Goal: Navigation & Orientation: Find specific page/section

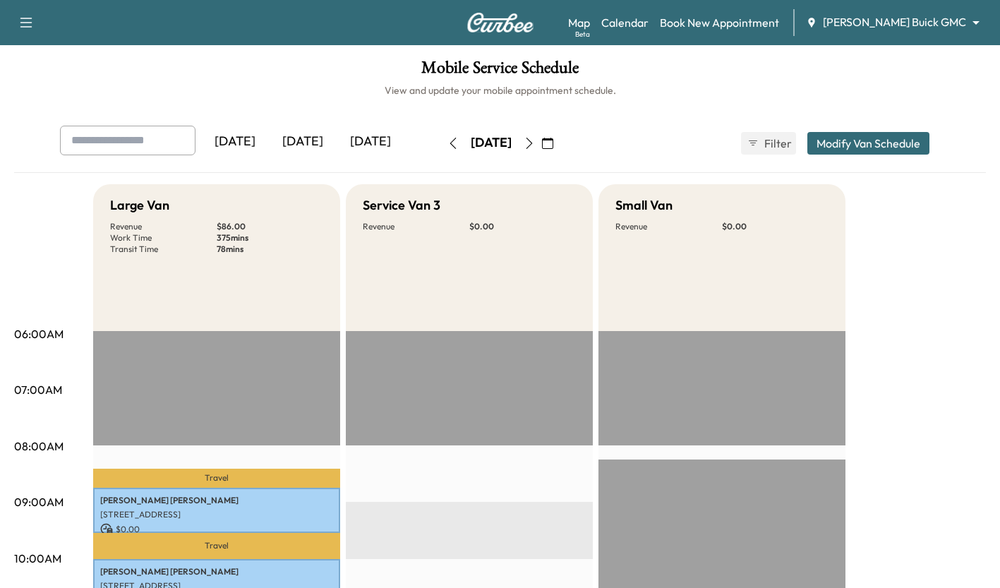
click at [296, 132] on div "[DATE]" at bounding box center [303, 142] width 68 height 32
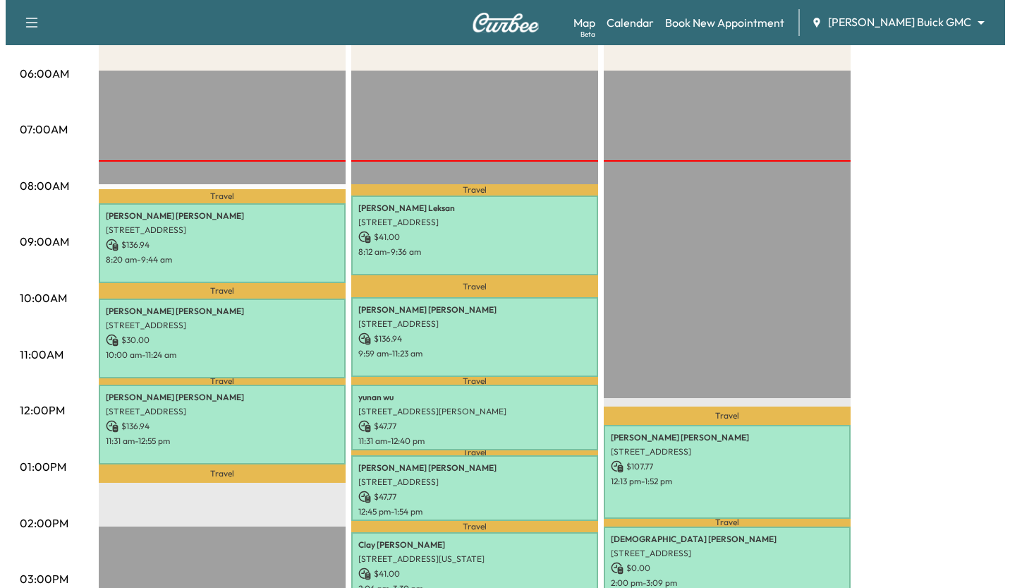
scroll to position [260, 0]
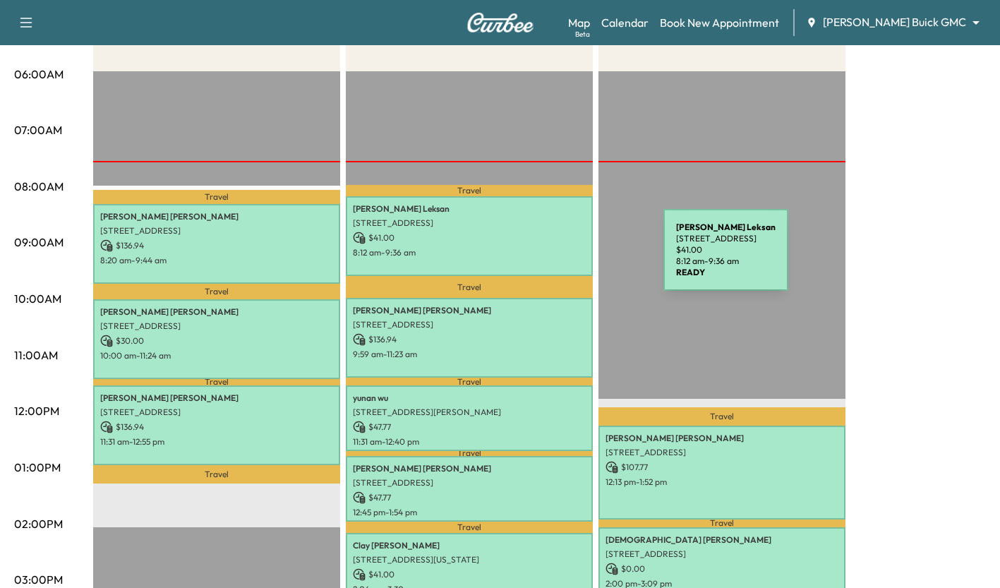
click at [557, 258] on div "[PERSON_NAME] [STREET_ADDRESS] $ 41.00 8:12 am - 9:36 am" at bounding box center [469, 236] width 247 height 80
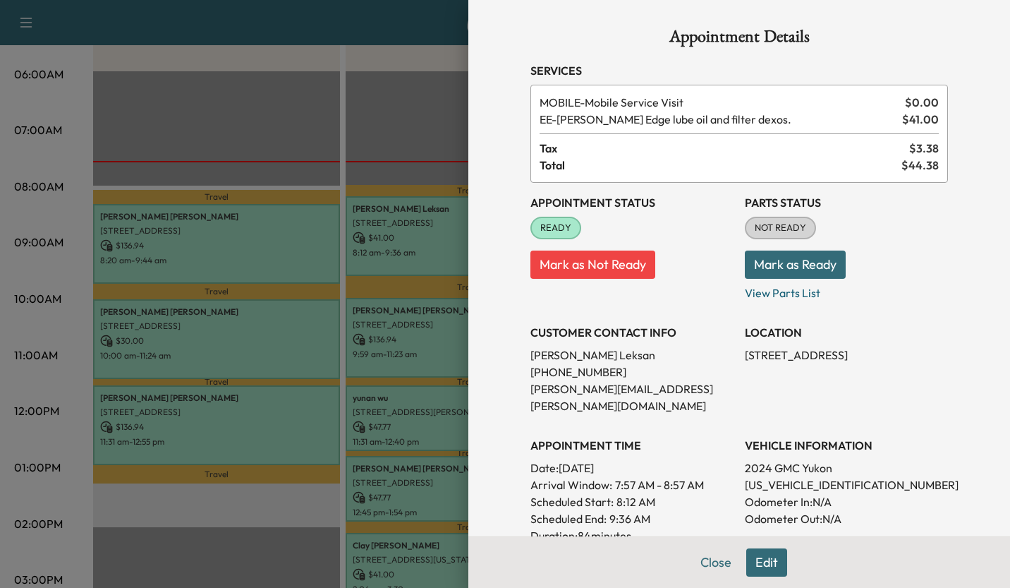
click at [389, 326] on div at bounding box center [505, 294] width 1010 height 588
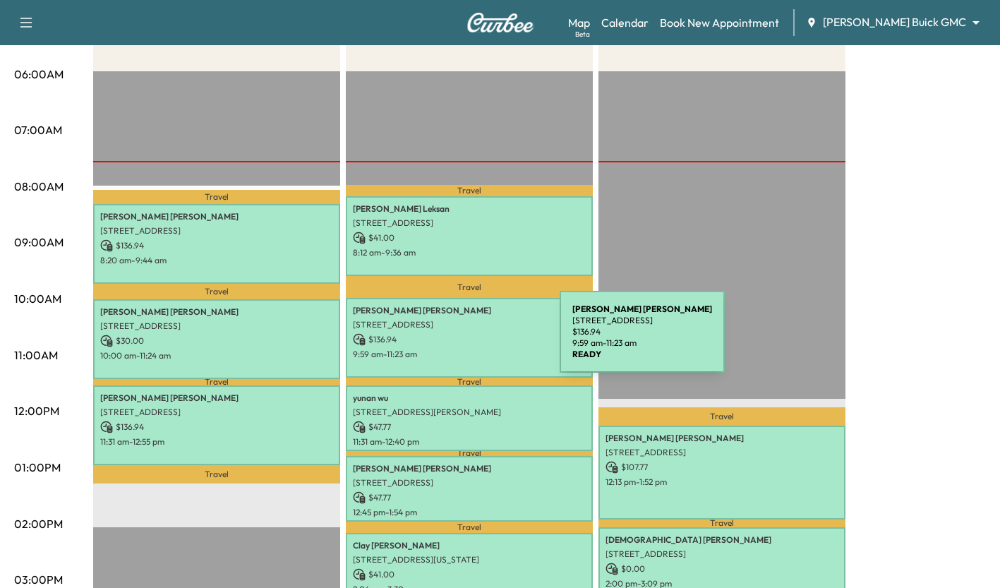
click at [454, 340] on p "$ 136.94" at bounding box center [469, 339] width 233 height 13
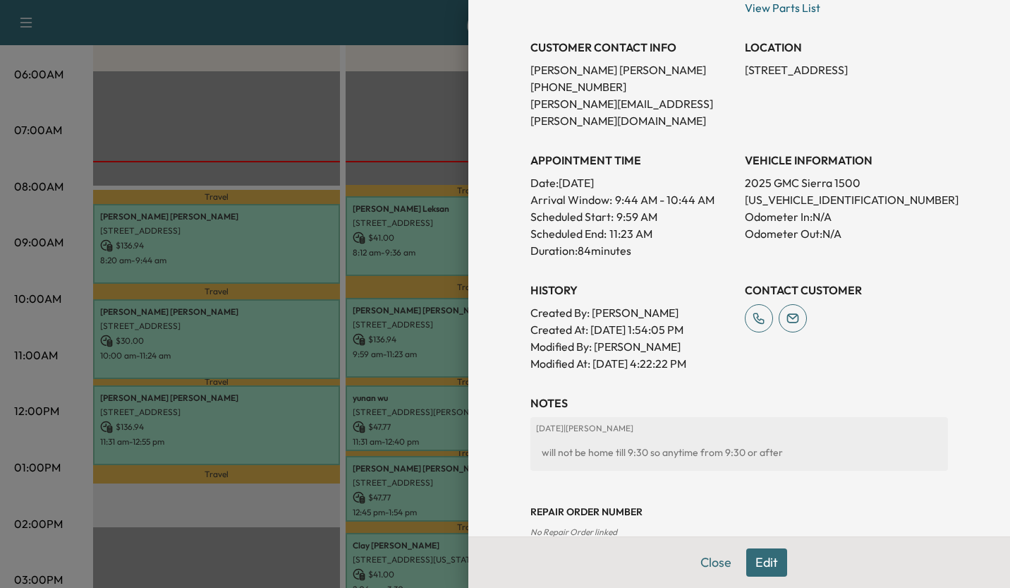
scroll to position [0, 0]
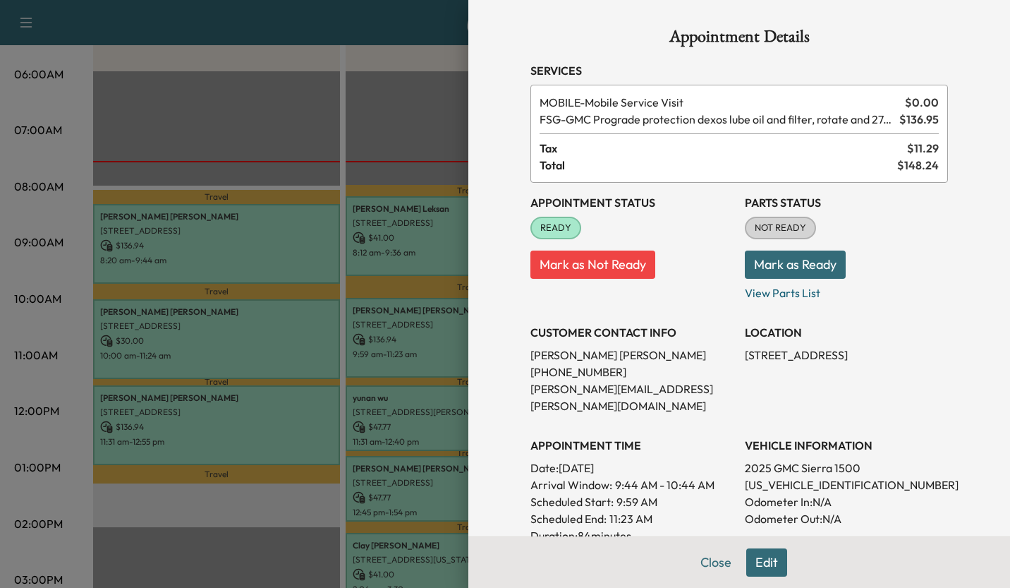
click at [380, 304] on div at bounding box center [505, 294] width 1010 height 588
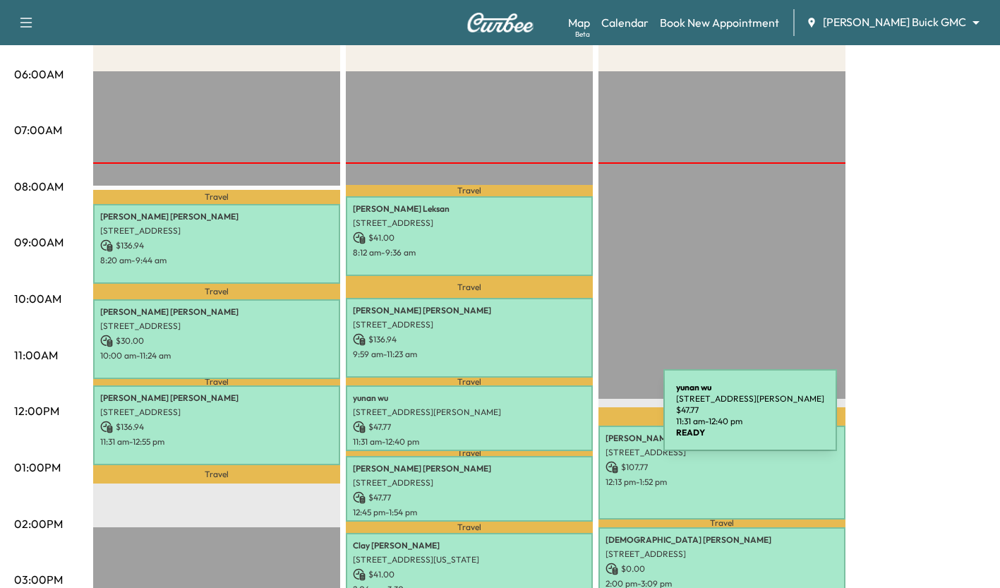
click at [557, 421] on p "$ 47.77" at bounding box center [469, 427] width 233 height 13
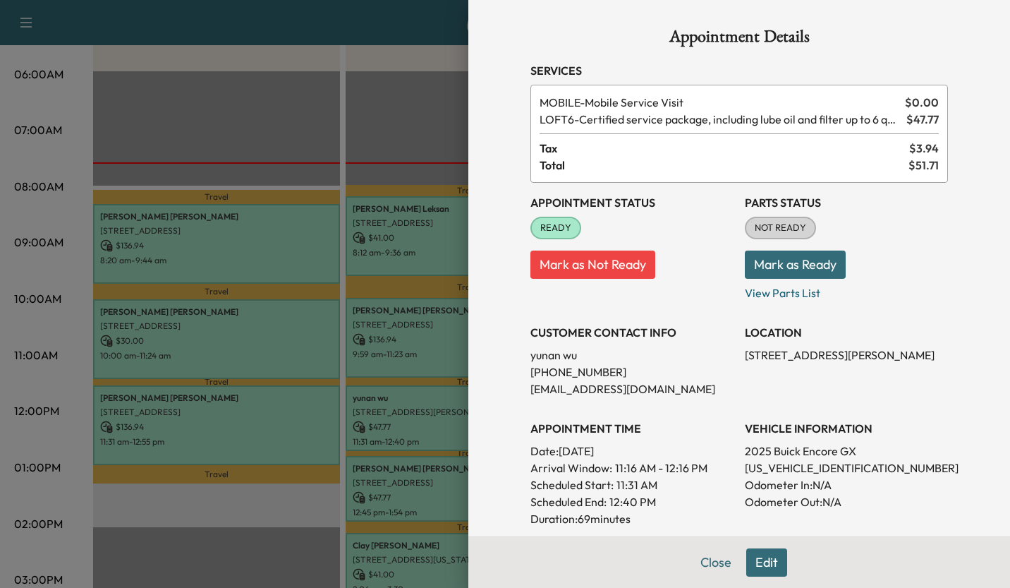
click at [434, 451] on div at bounding box center [505, 294] width 1010 height 588
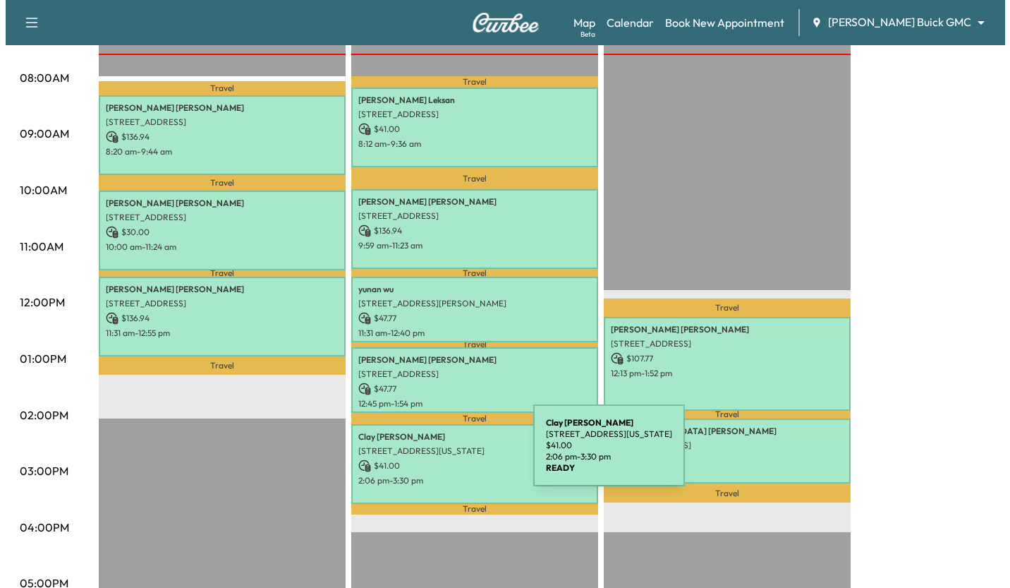
scroll to position [369, 0]
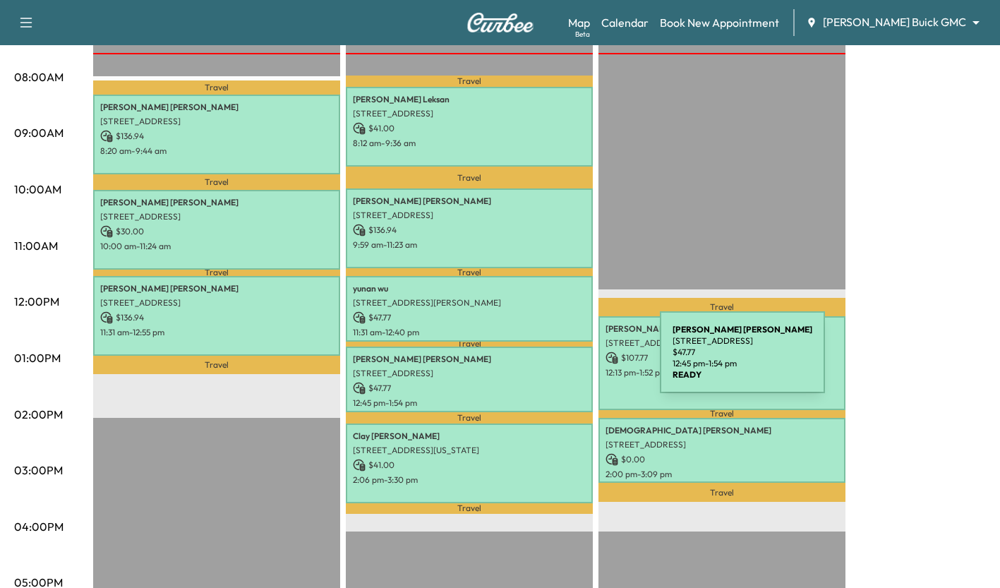
click at [554, 361] on div "[PERSON_NAME] [STREET_ADDRESS] $ 47.77 12:45 pm - 1:54 pm" at bounding box center [469, 379] width 247 height 66
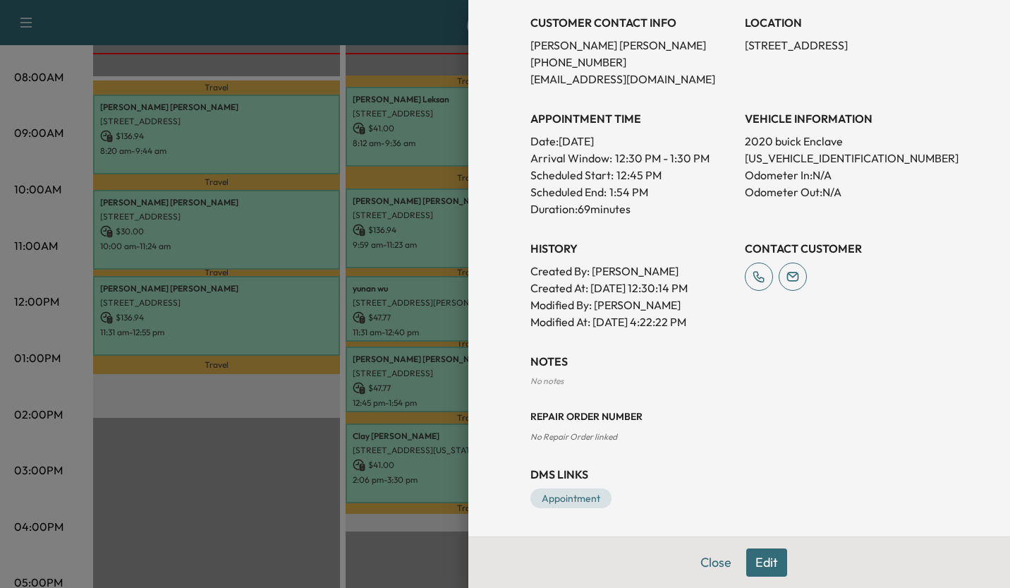
scroll to position [0, 0]
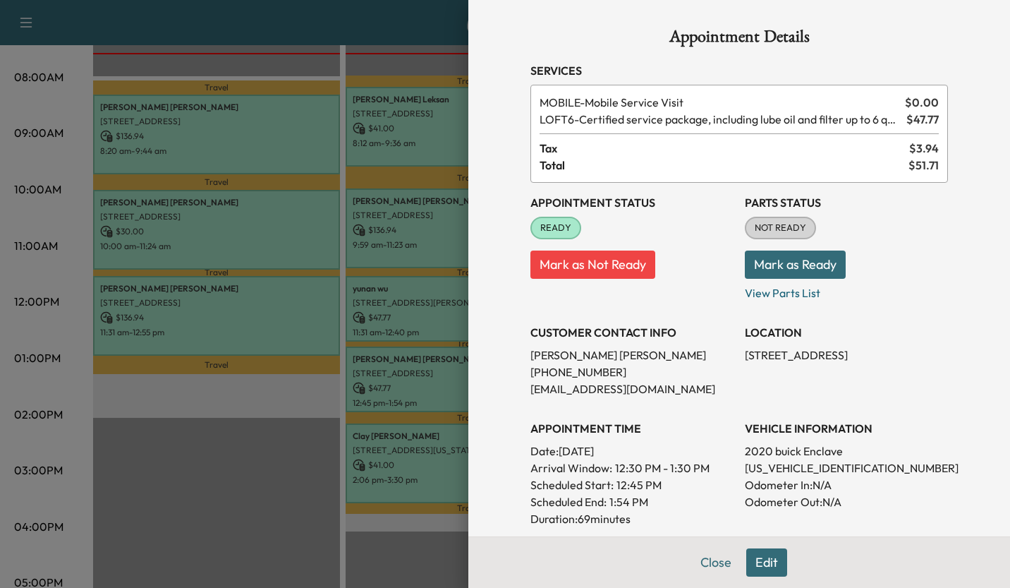
click at [347, 399] on div at bounding box center [505, 294] width 1010 height 588
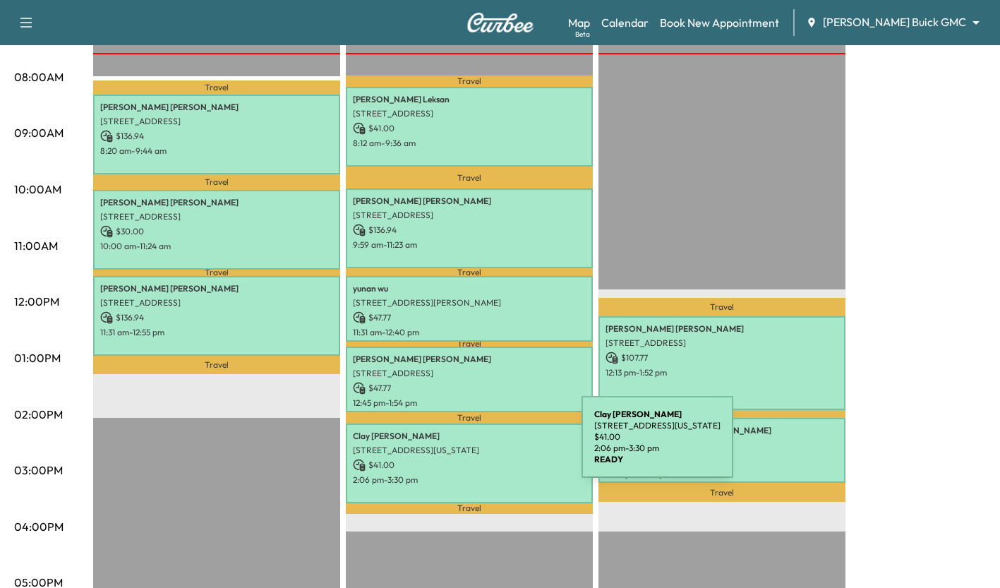
click at [476, 445] on p "[STREET_ADDRESS][US_STATE]" at bounding box center [469, 450] width 233 height 11
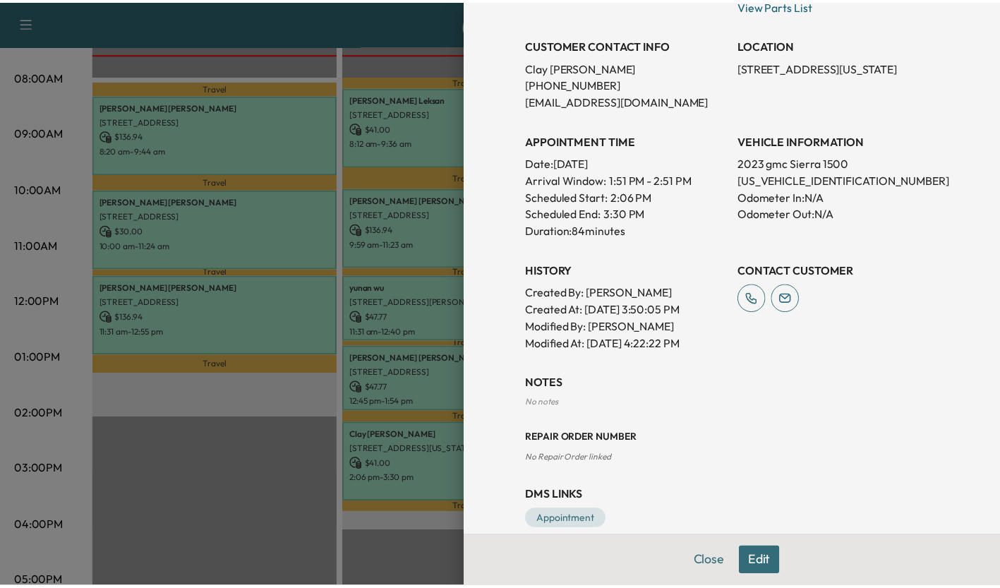
scroll to position [310, 0]
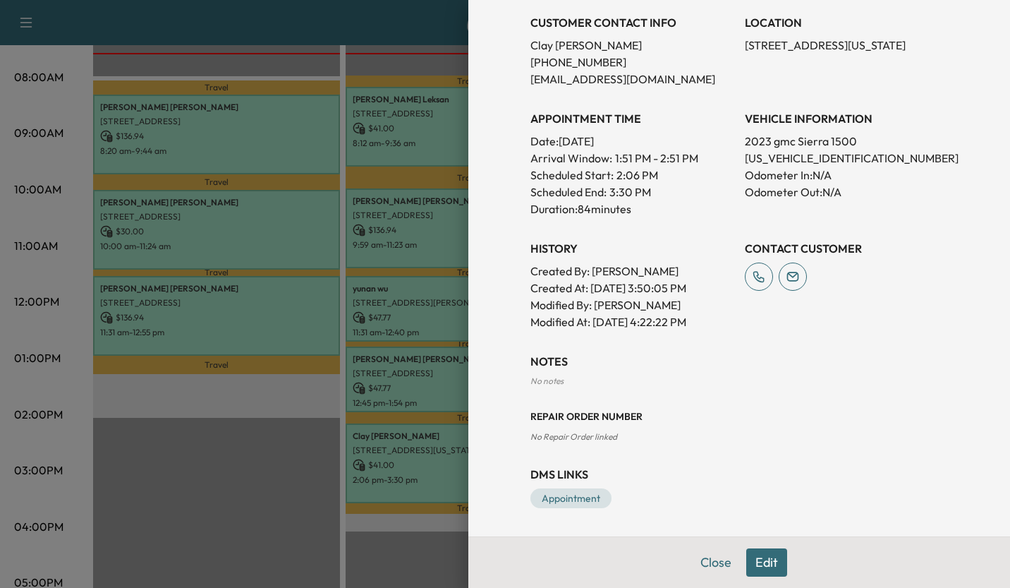
click at [268, 451] on div at bounding box center [505, 294] width 1010 height 588
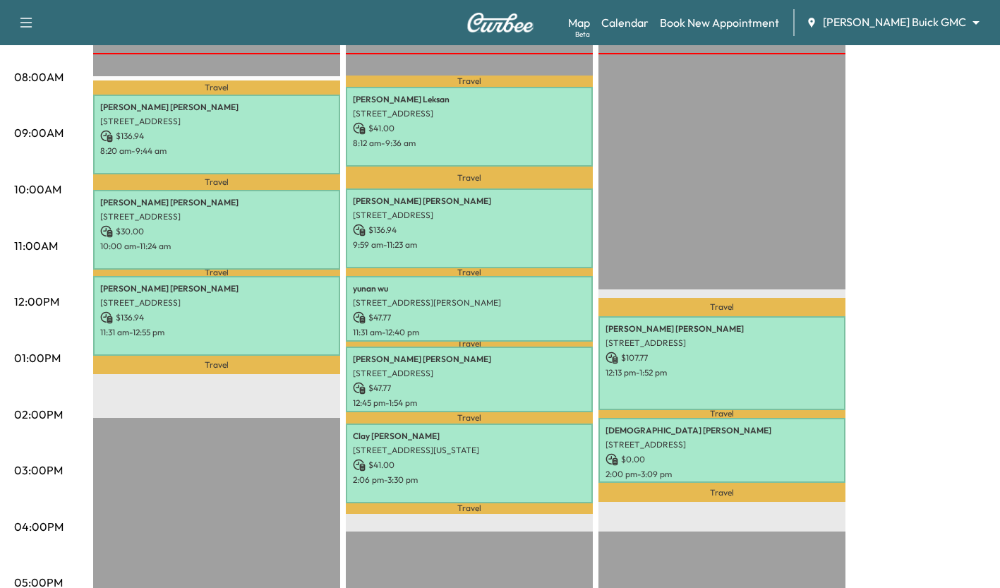
drag, startPoint x: 268, startPoint y: 463, endPoint x: 253, endPoint y: 491, distance: 31.9
click at [253, 451] on div "Travel [PERSON_NAME] [STREET_ADDRESS] $ 136.94 8:20 am - 9:44 am Travel [PERSON…" at bounding box center [216, 418] width 247 height 912
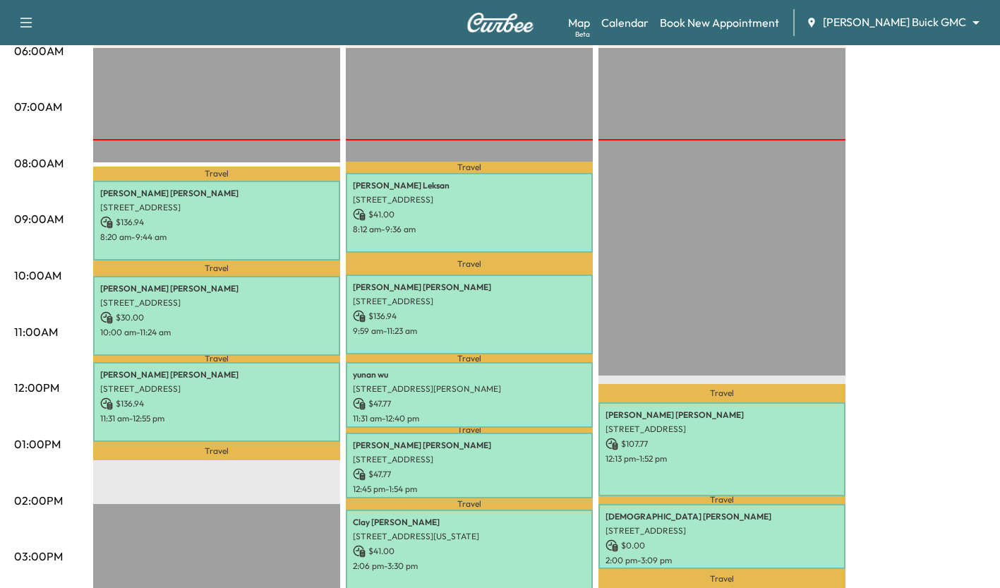
scroll to position [284, 0]
